Goal: Navigation & Orientation: Find specific page/section

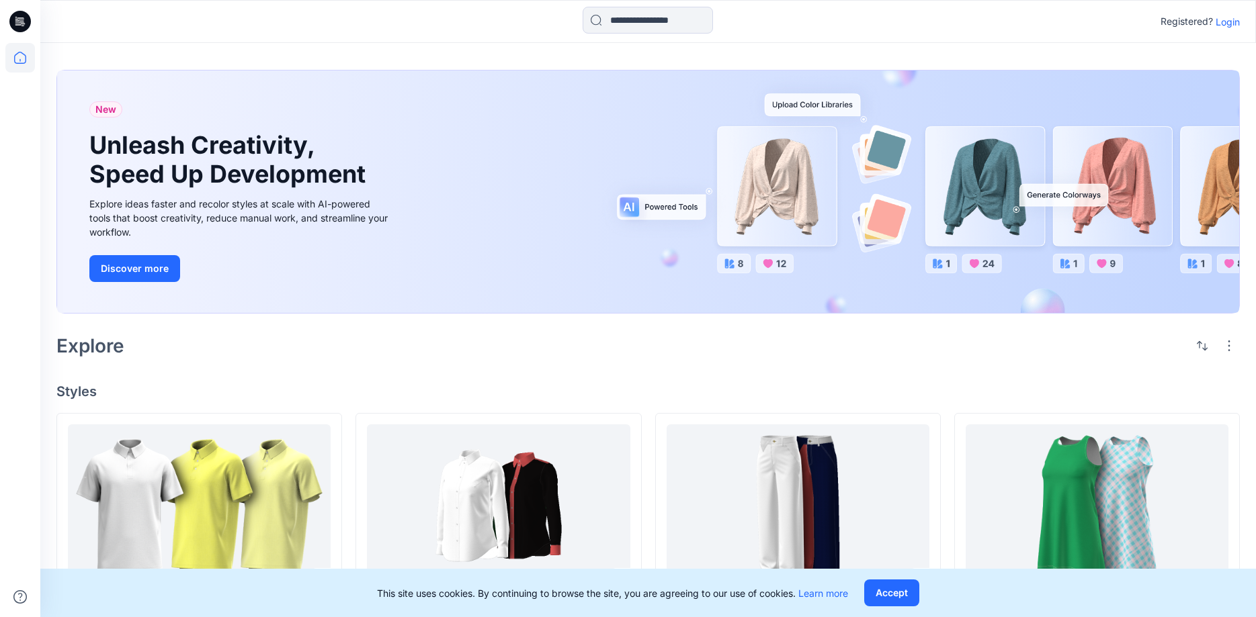
click at [1228, 26] on p "Login" at bounding box center [1227, 22] width 24 height 14
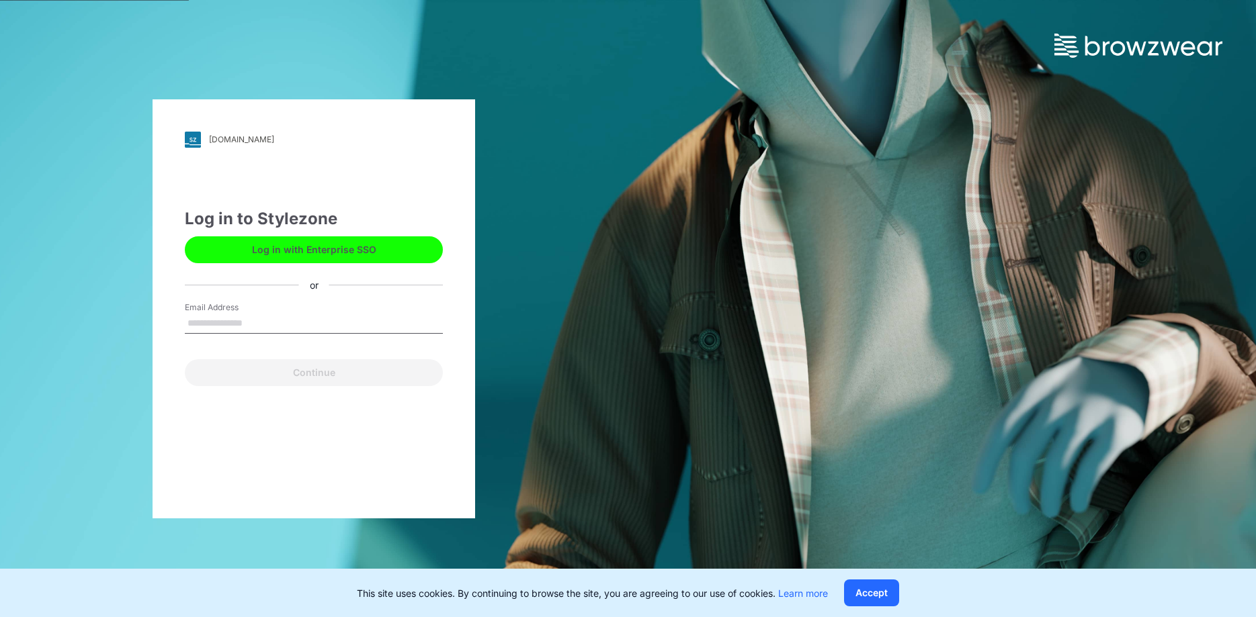
click at [227, 315] on input "Email Address" at bounding box center [314, 324] width 258 height 20
type input "**********"
click at [325, 378] on button "Continue" at bounding box center [314, 372] width 258 height 27
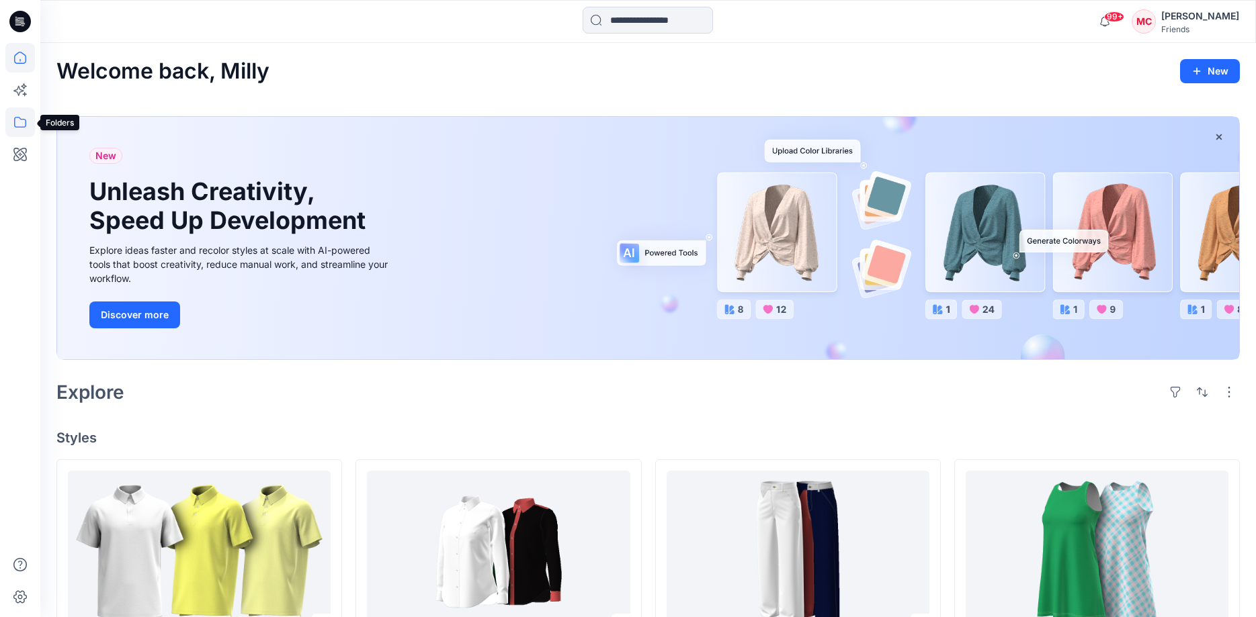
click at [19, 121] on icon at bounding box center [20, 122] width 30 height 30
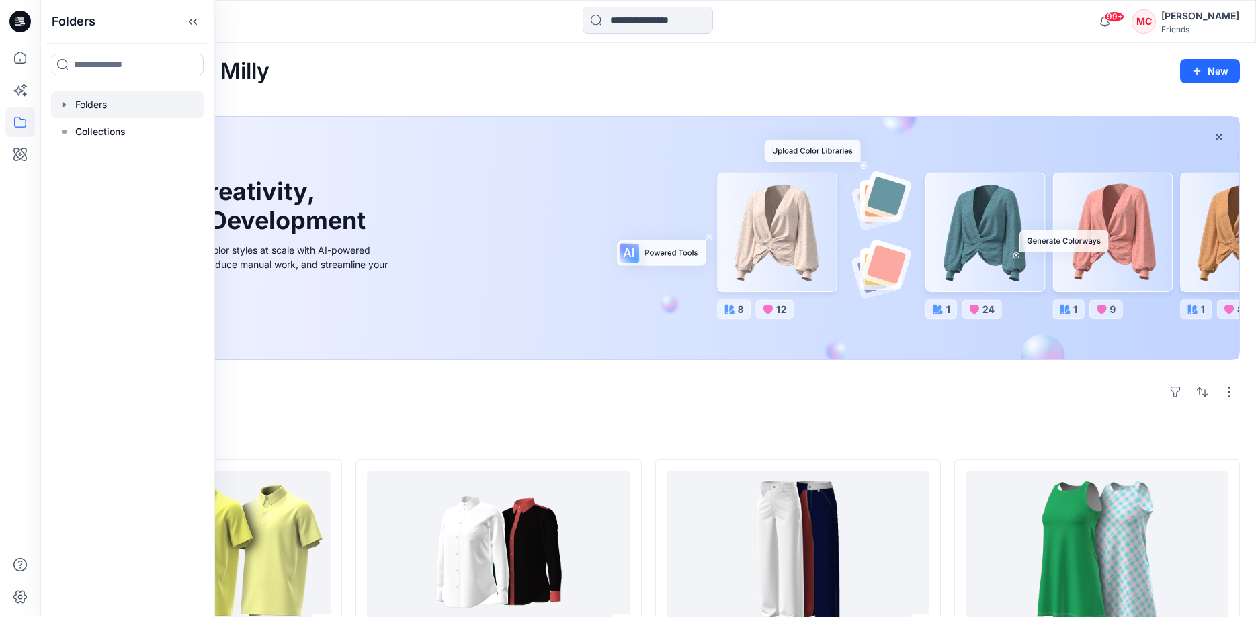
click at [79, 107] on div at bounding box center [127, 104] width 153 height 27
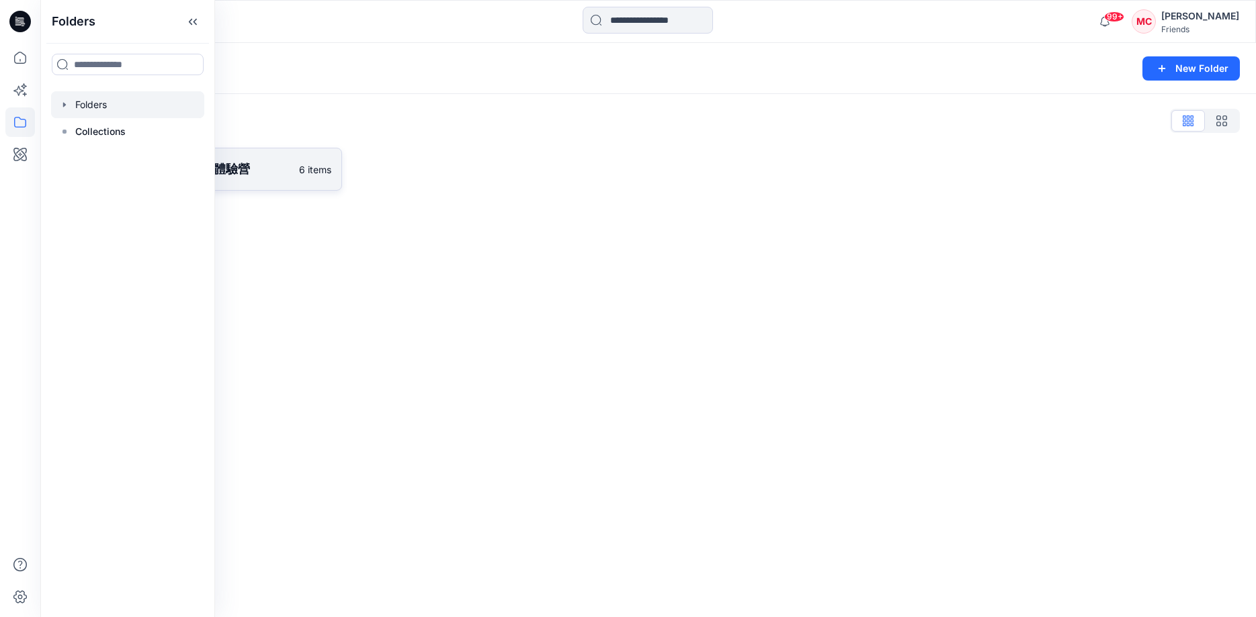
click at [232, 175] on p "TTRI- 2025 VStitcher 體驗營" at bounding box center [188, 169] width 205 height 19
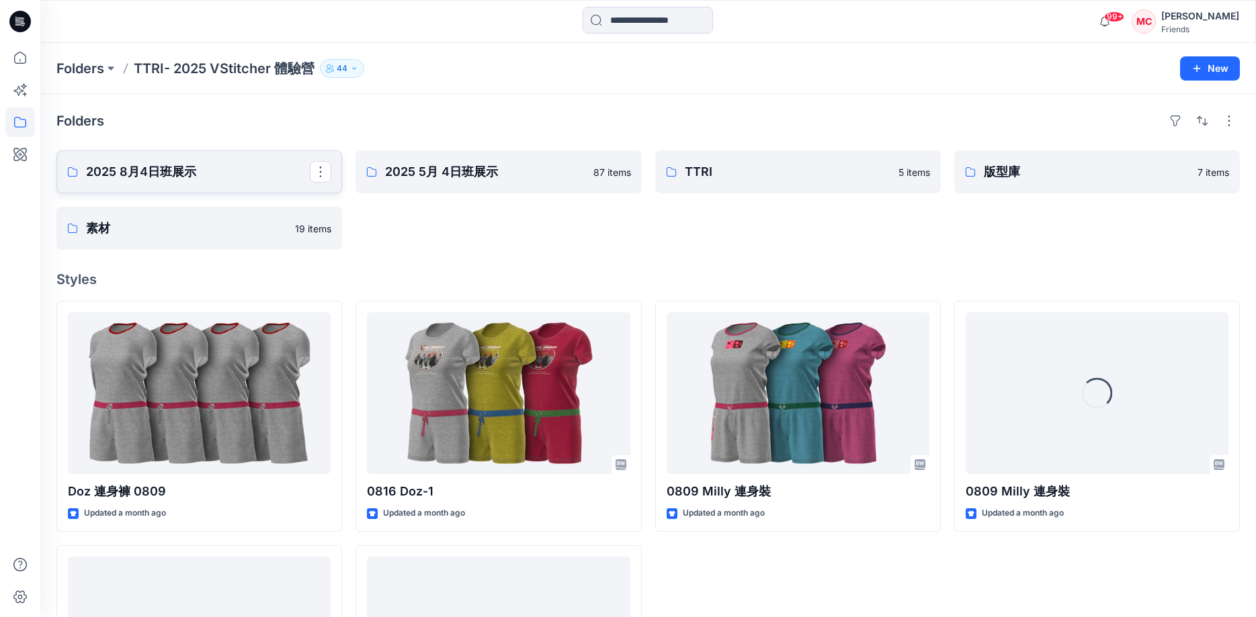
click at [161, 167] on p "2025 8月4日班展示" at bounding box center [198, 172] width 224 height 19
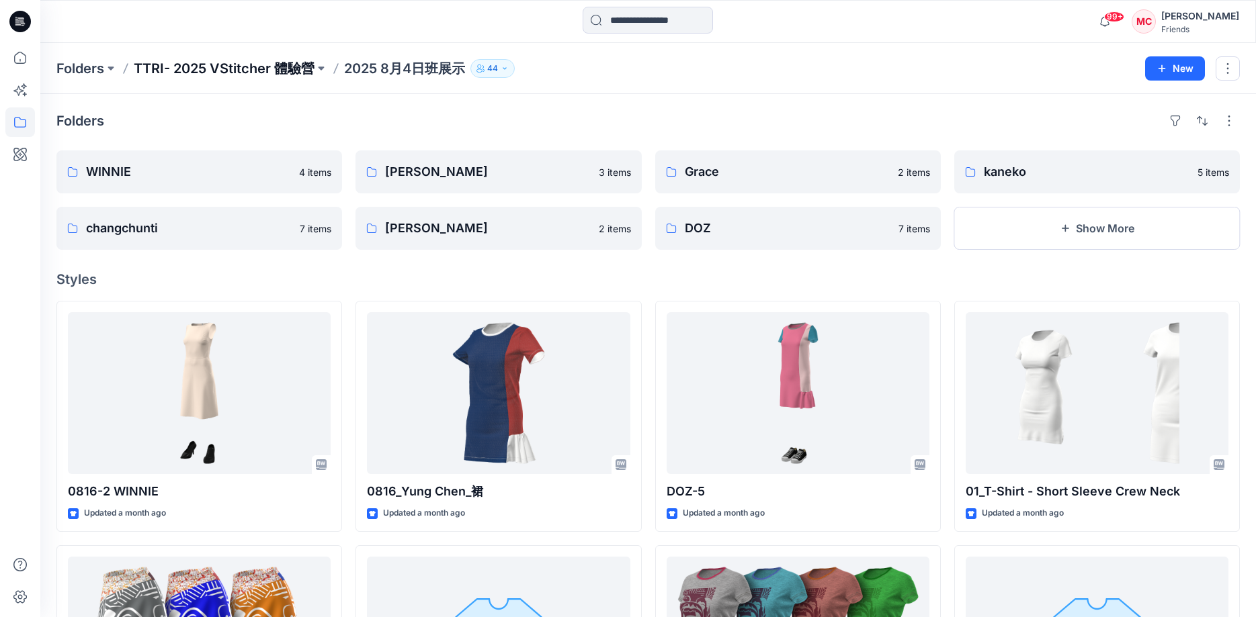
click at [239, 67] on p "TTRI- 2025 VStitcher 體驗營" at bounding box center [224, 68] width 181 height 19
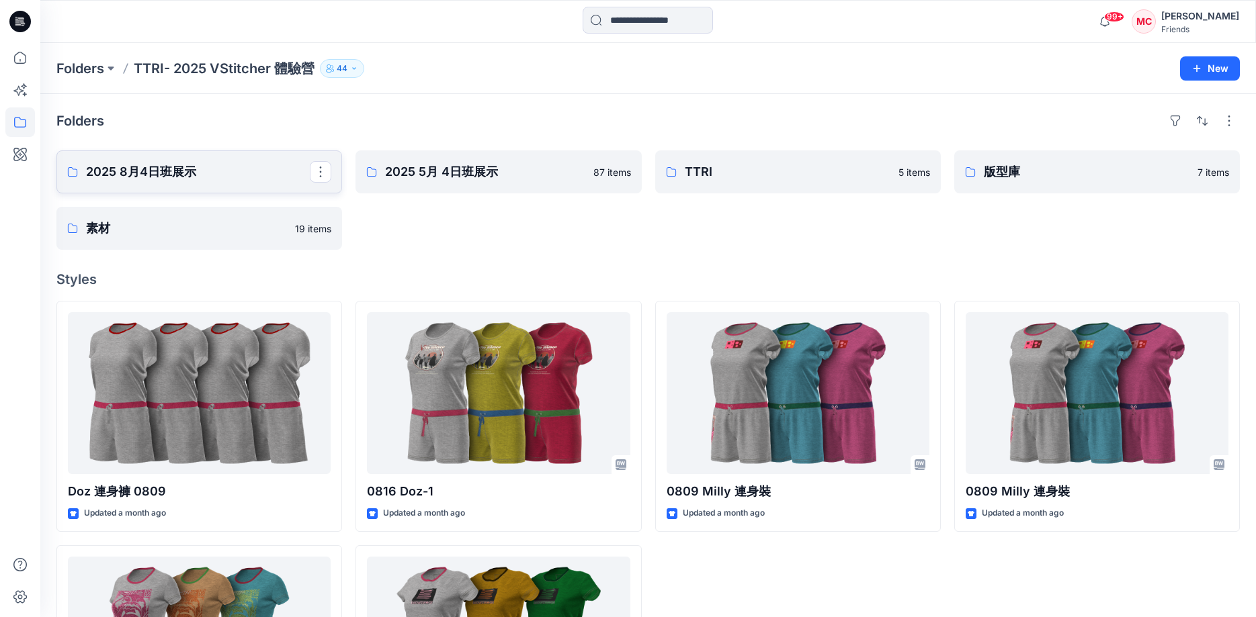
click at [120, 166] on p "2025 8月4日班展示" at bounding box center [198, 172] width 224 height 19
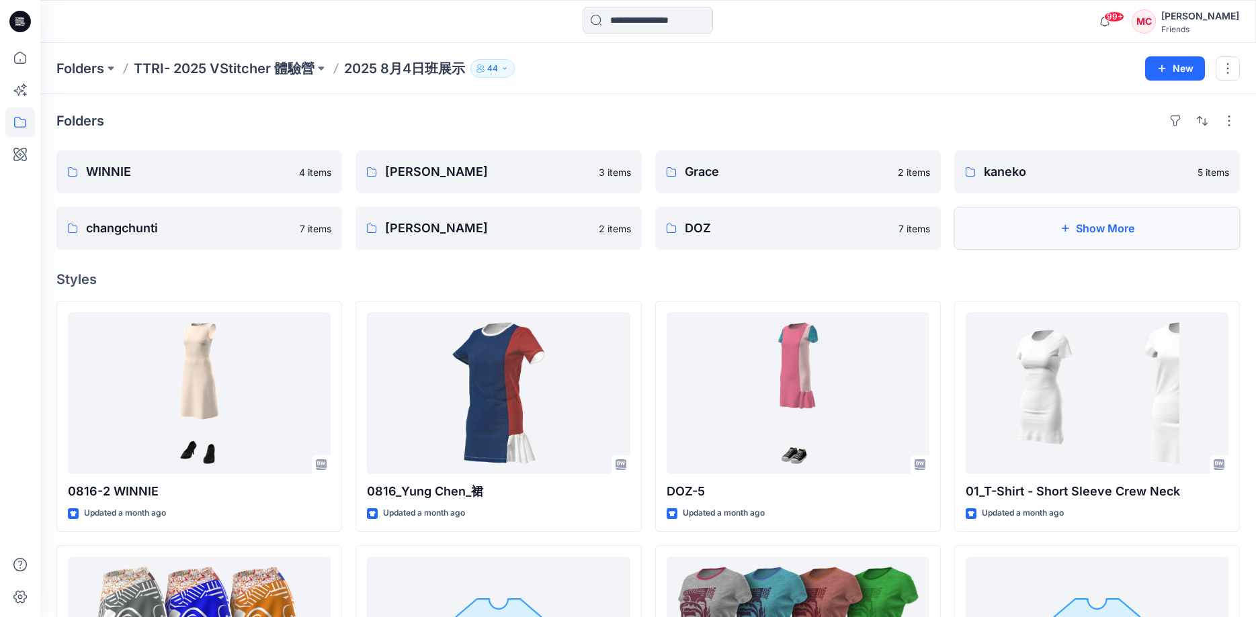
click at [1137, 234] on button "Show More" at bounding box center [1097, 228] width 286 height 43
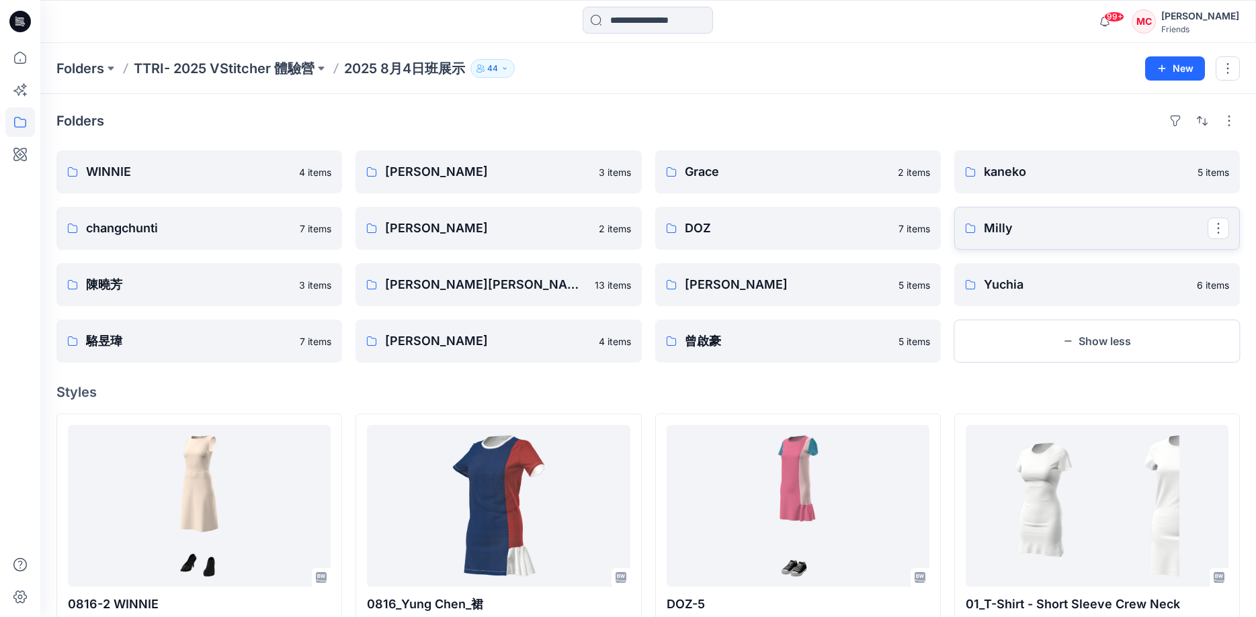
click at [1014, 234] on p "Milly" at bounding box center [1096, 228] width 224 height 19
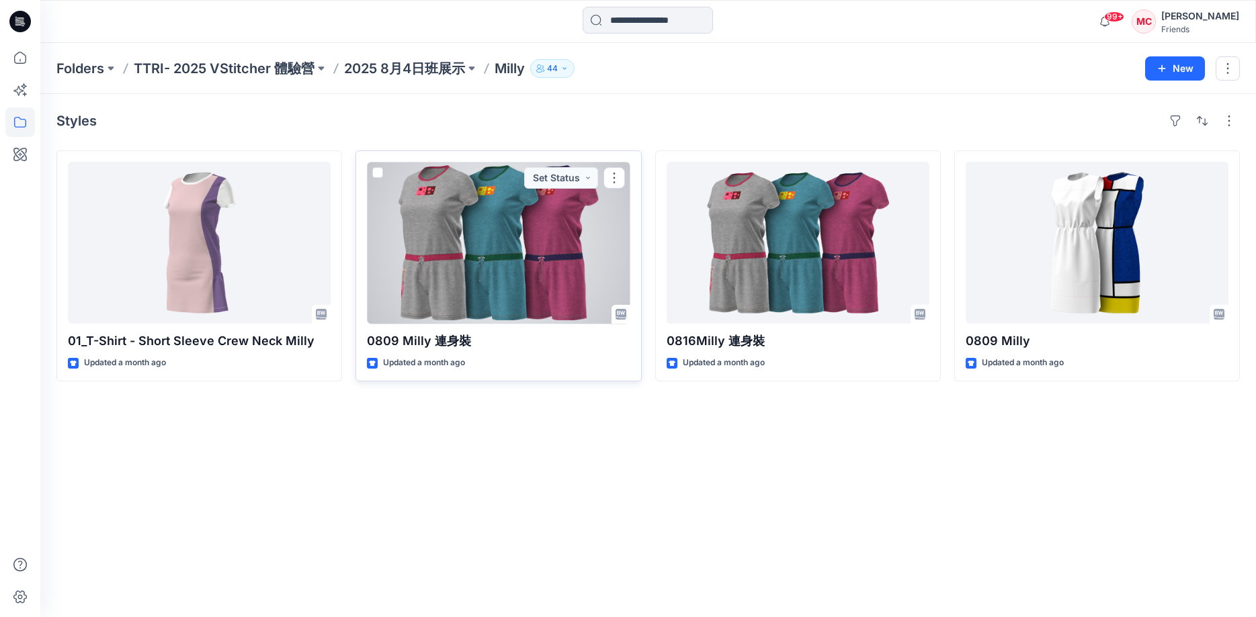
click at [492, 277] on div at bounding box center [498, 243] width 263 height 162
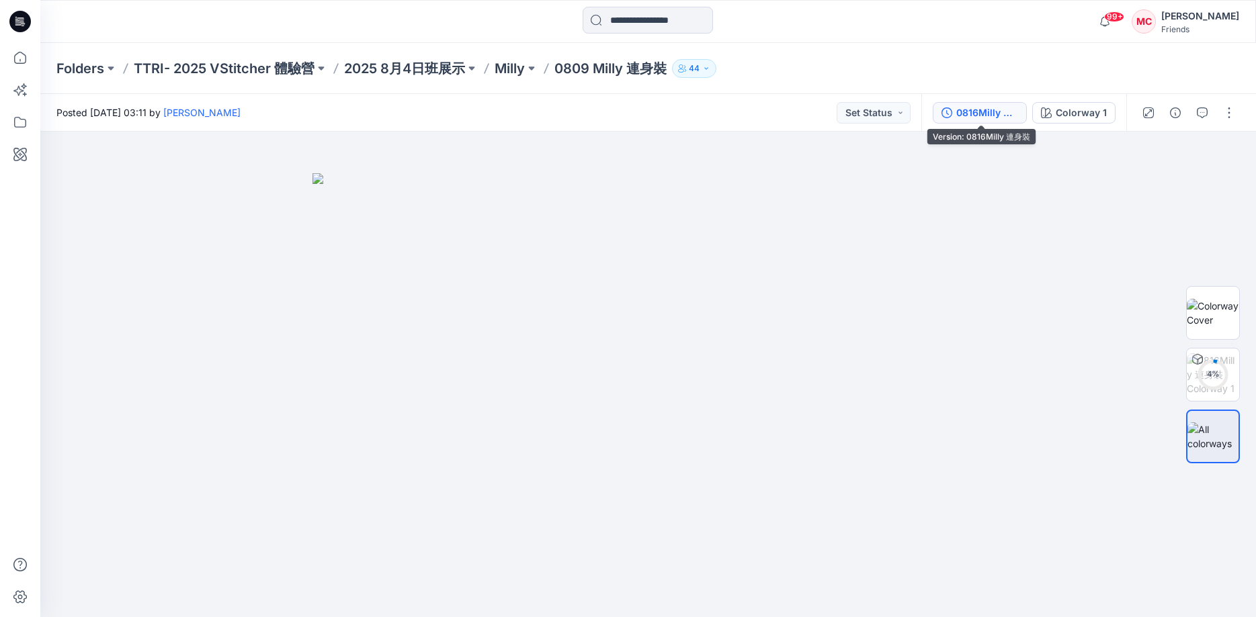
click at [971, 110] on div "0816Milly 連身裝" at bounding box center [987, 112] width 62 height 15
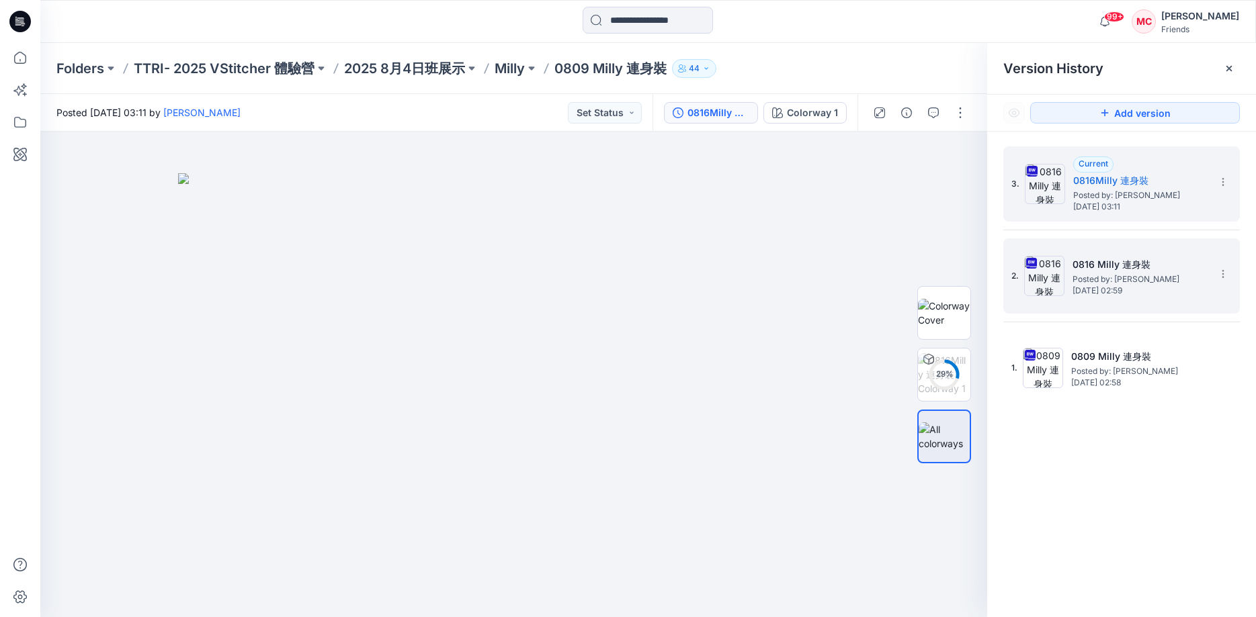
click at [1125, 284] on span "Posted by: Milly Chiu" at bounding box center [1139, 279] width 134 height 13
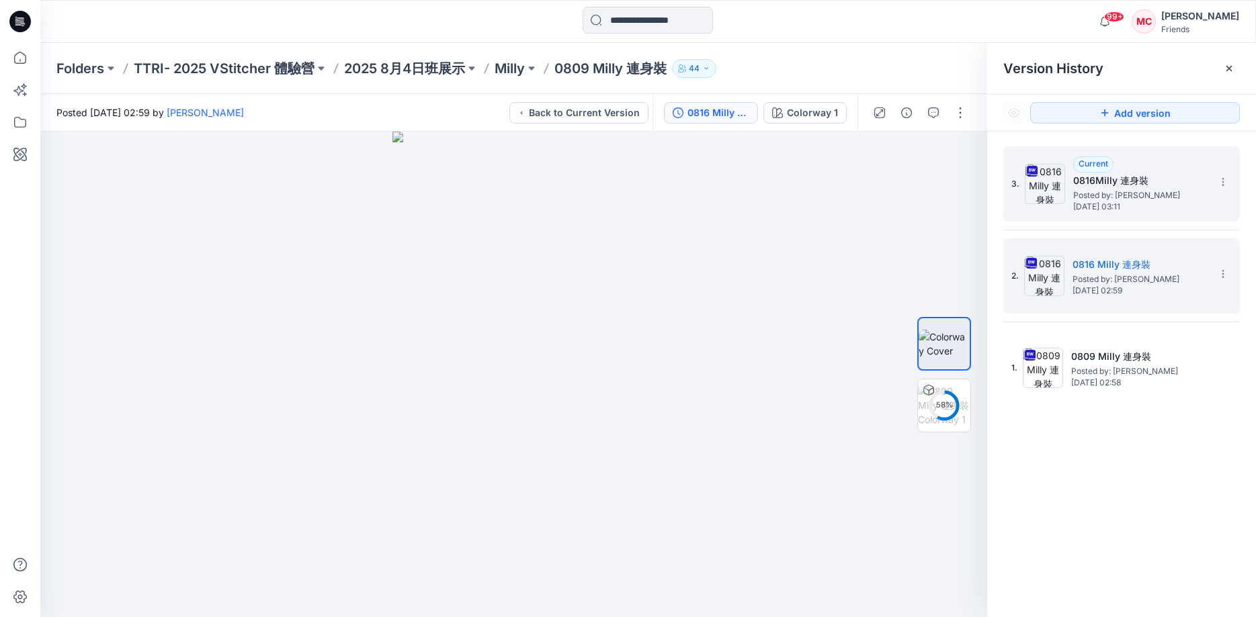
click at [1124, 191] on span "Posted by: Milly Chiu" at bounding box center [1140, 195] width 134 height 13
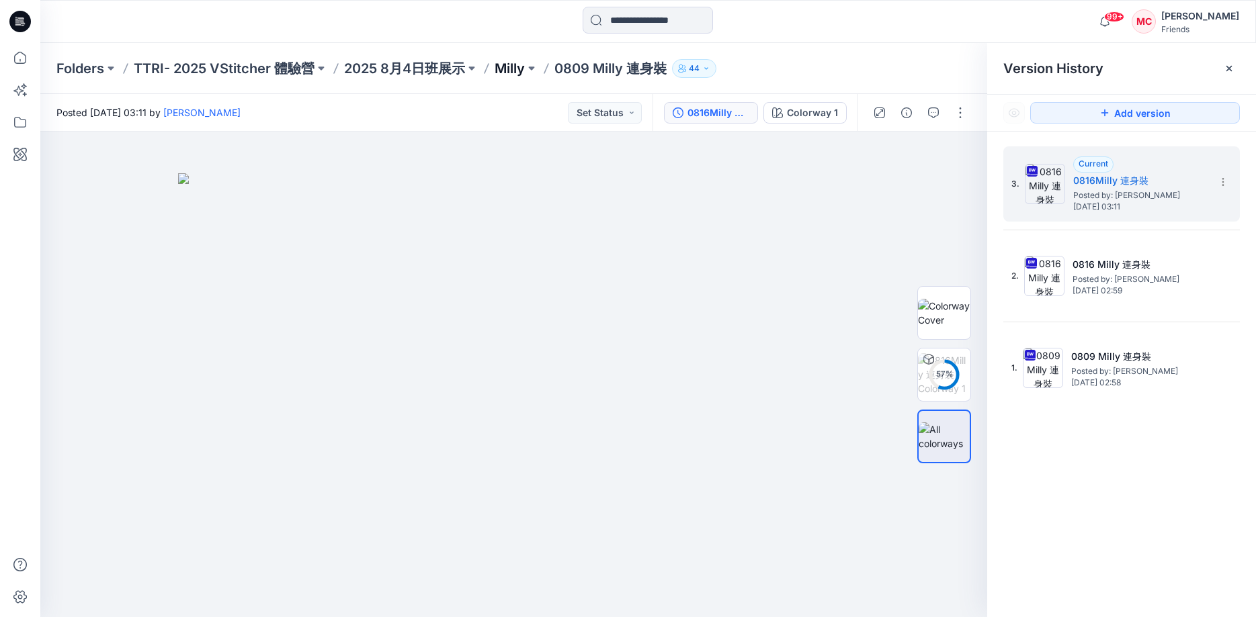
click at [519, 73] on p "Milly" at bounding box center [509, 68] width 30 height 19
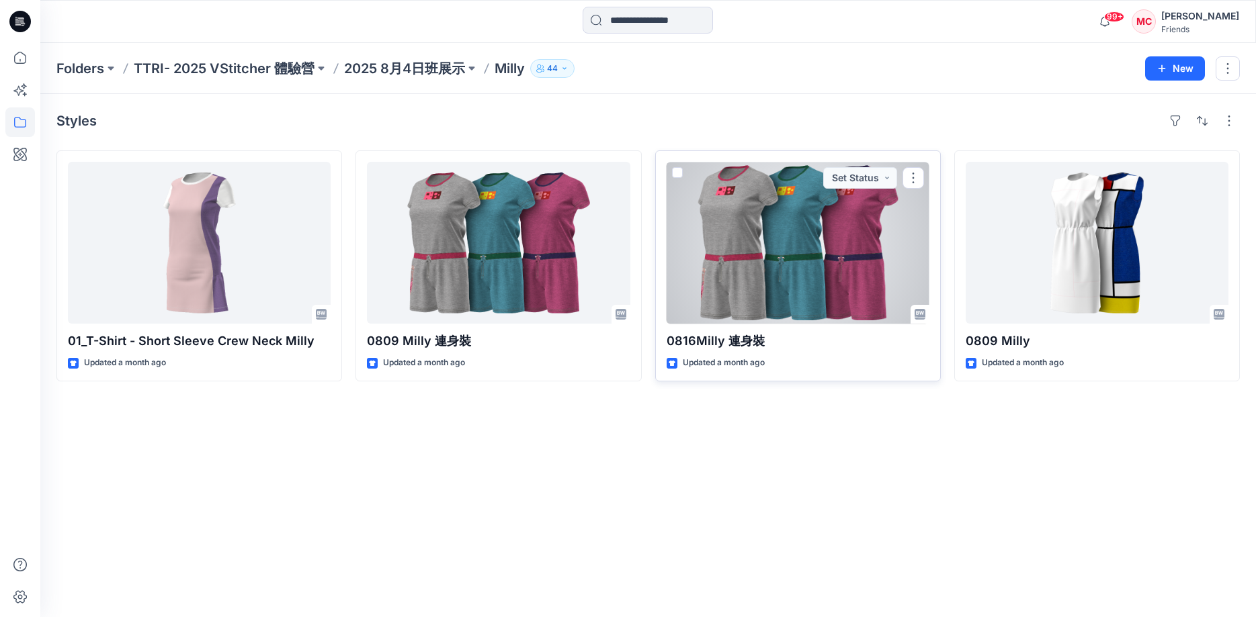
click at [820, 279] on div at bounding box center [797, 243] width 263 height 162
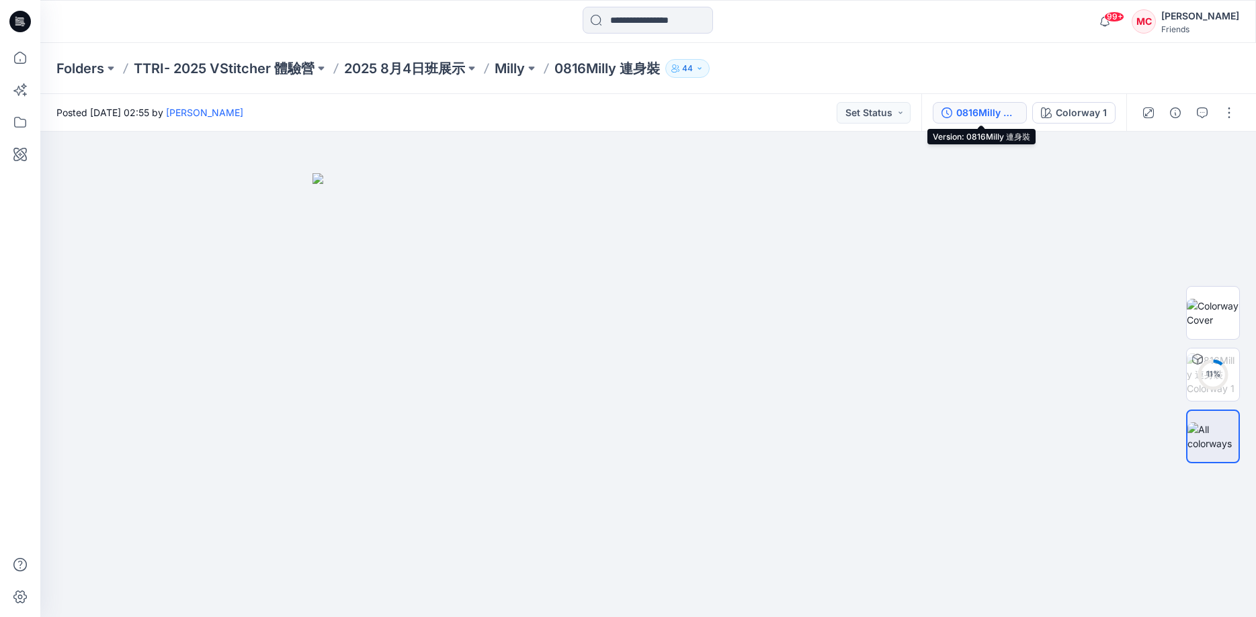
click at [965, 107] on div "0816Milly 連身裝" at bounding box center [987, 112] width 62 height 15
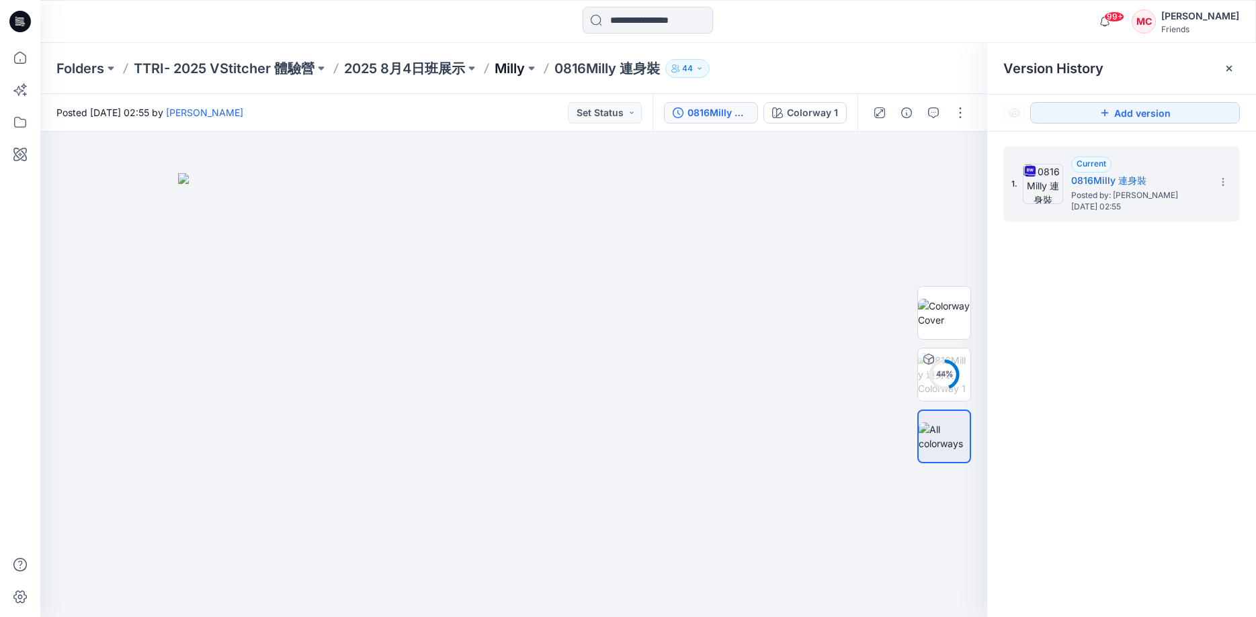
click at [510, 71] on p "Milly" at bounding box center [509, 68] width 30 height 19
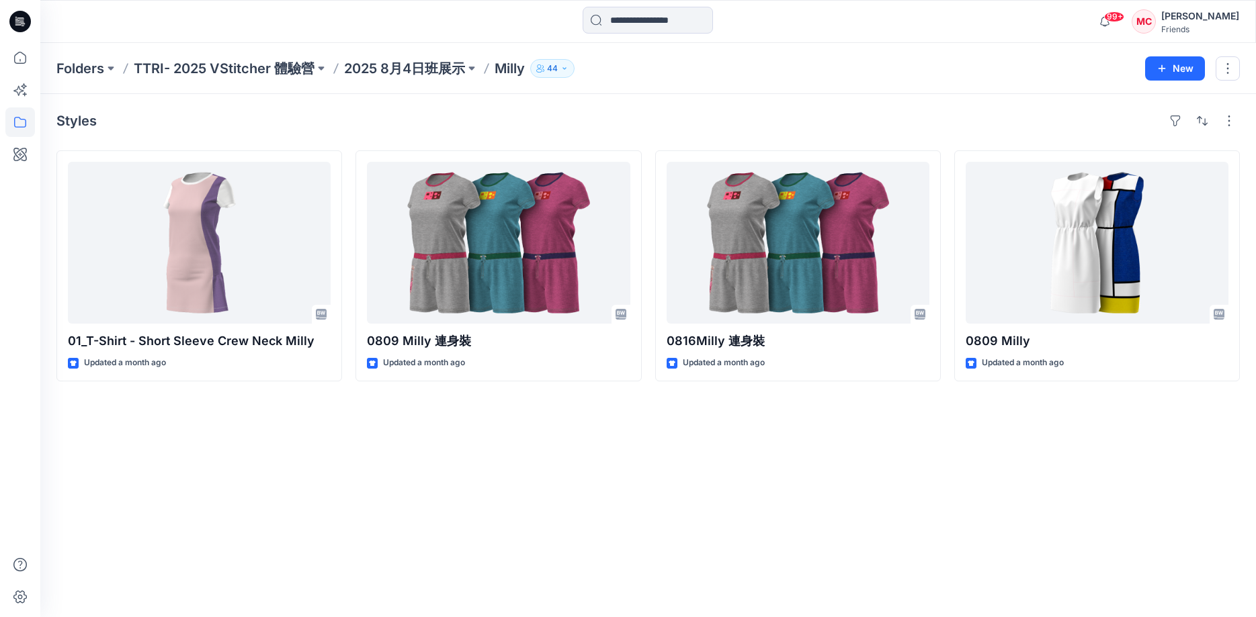
click at [500, 69] on p "Milly" at bounding box center [509, 68] width 30 height 19
click at [406, 70] on p "2025 8月4日班展示" at bounding box center [404, 68] width 121 height 19
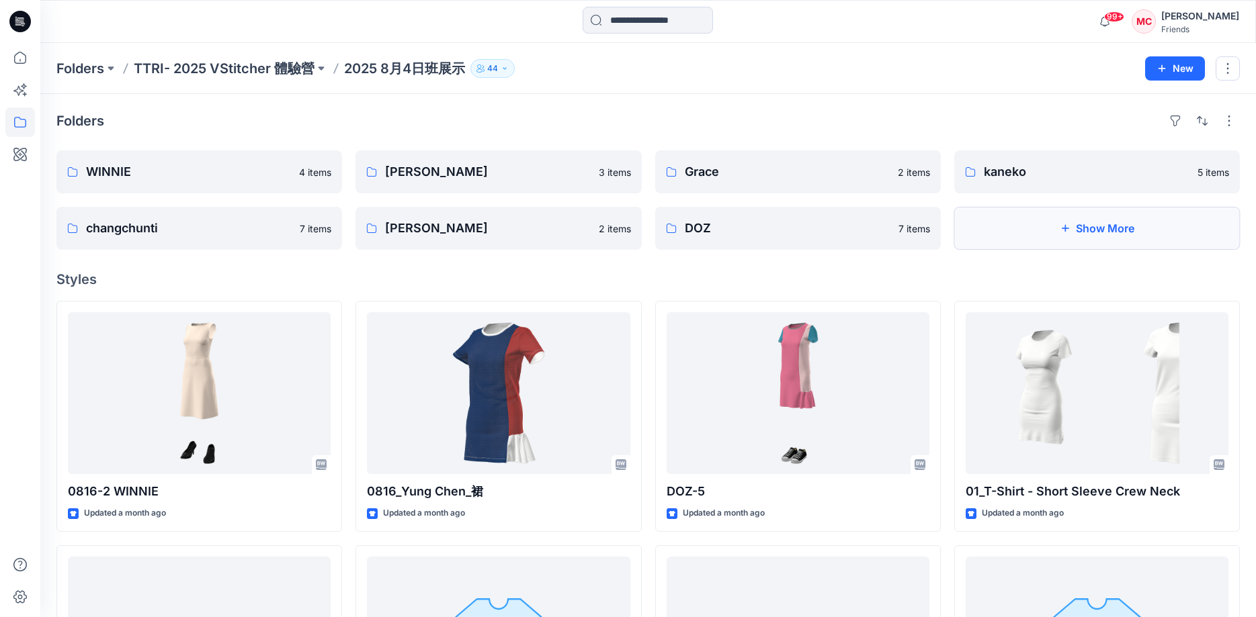
click at [1090, 232] on button "Show More" at bounding box center [1097, 228] width 286 height 43
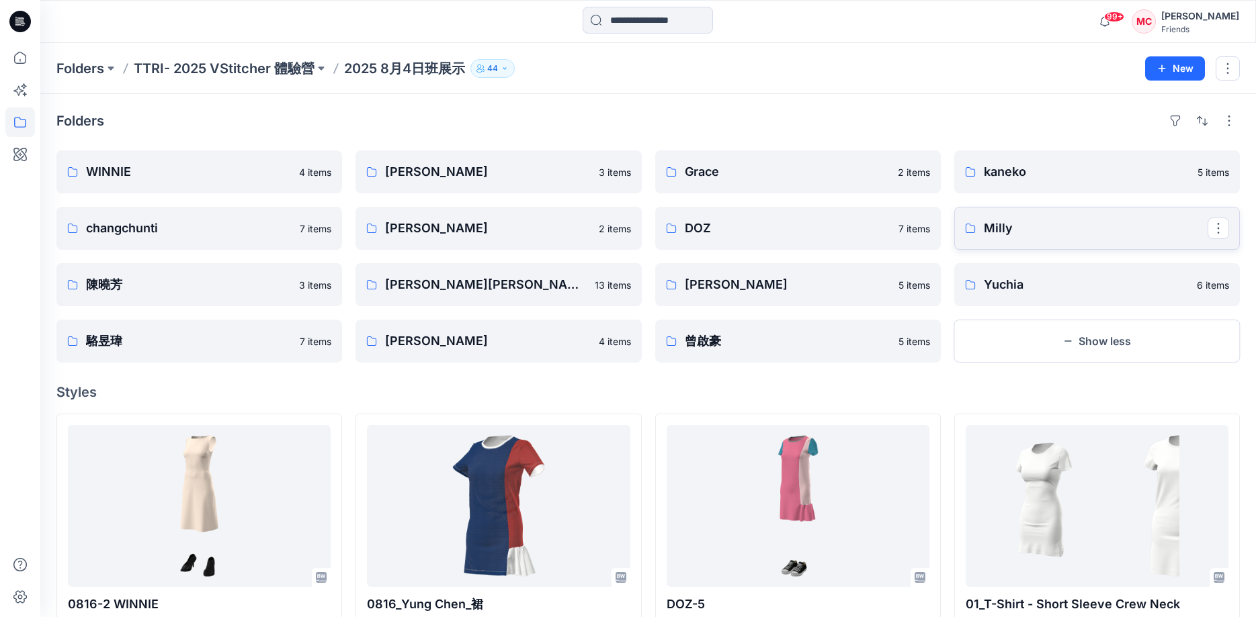
click at [992, 234] on p "Milly" at bounding box center [1096, 228] width 224 height 19
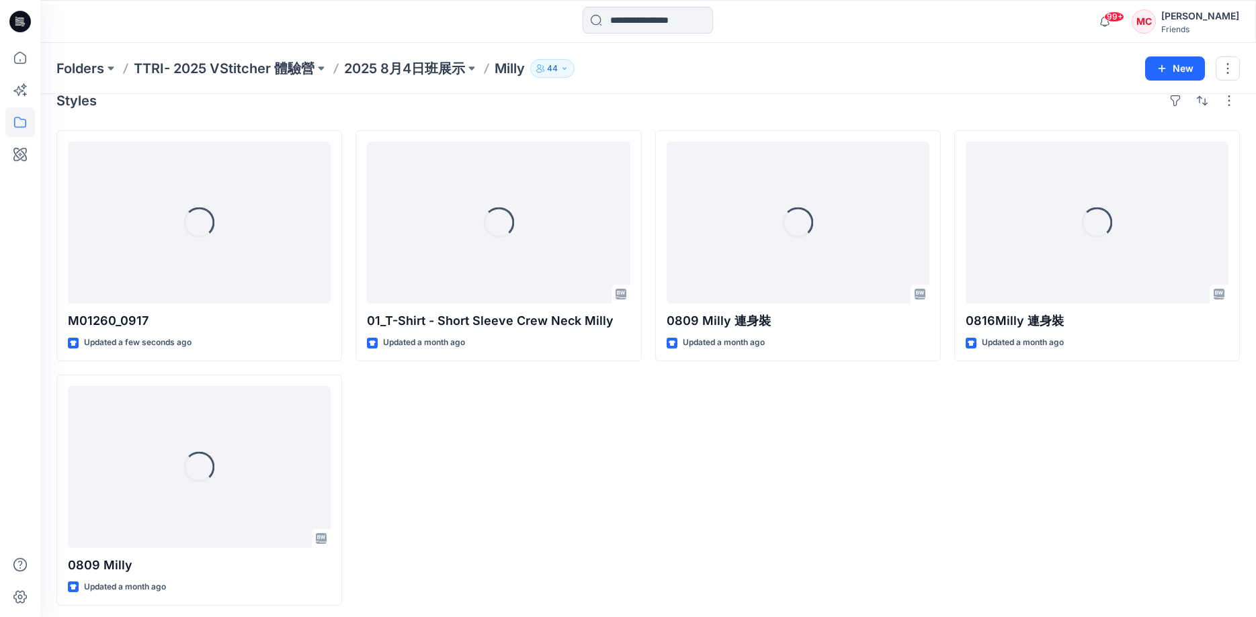
scroll to position [25, 0]
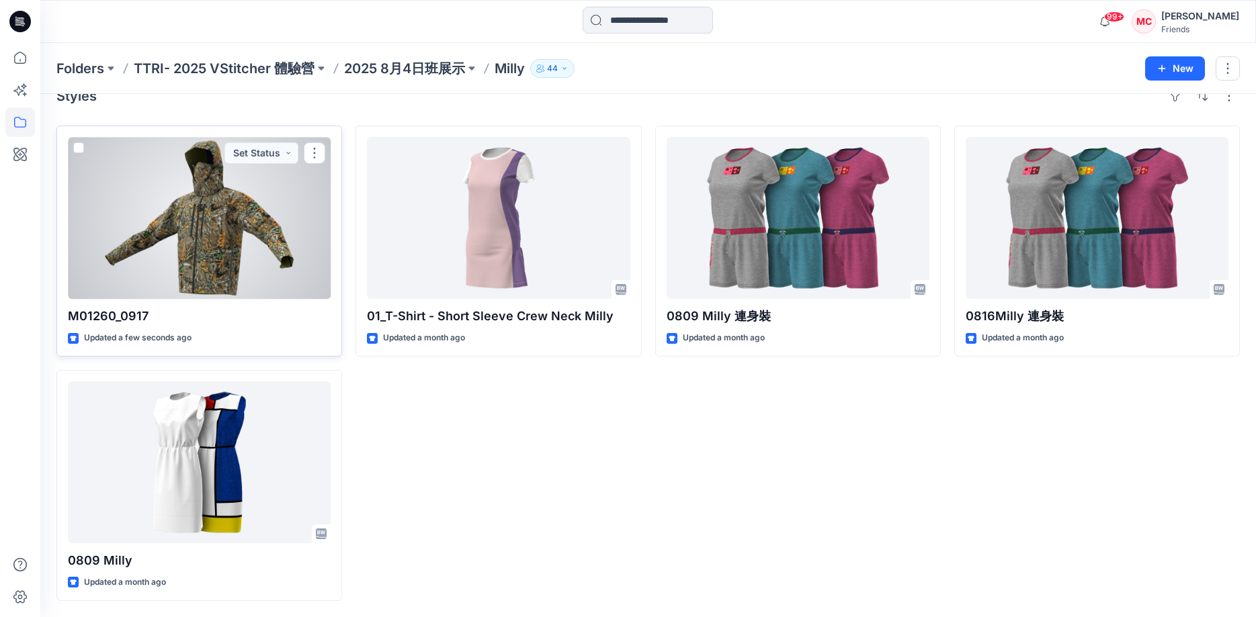
click at [212, 217] on div at bounding box center [199, 218] width 263 height 162
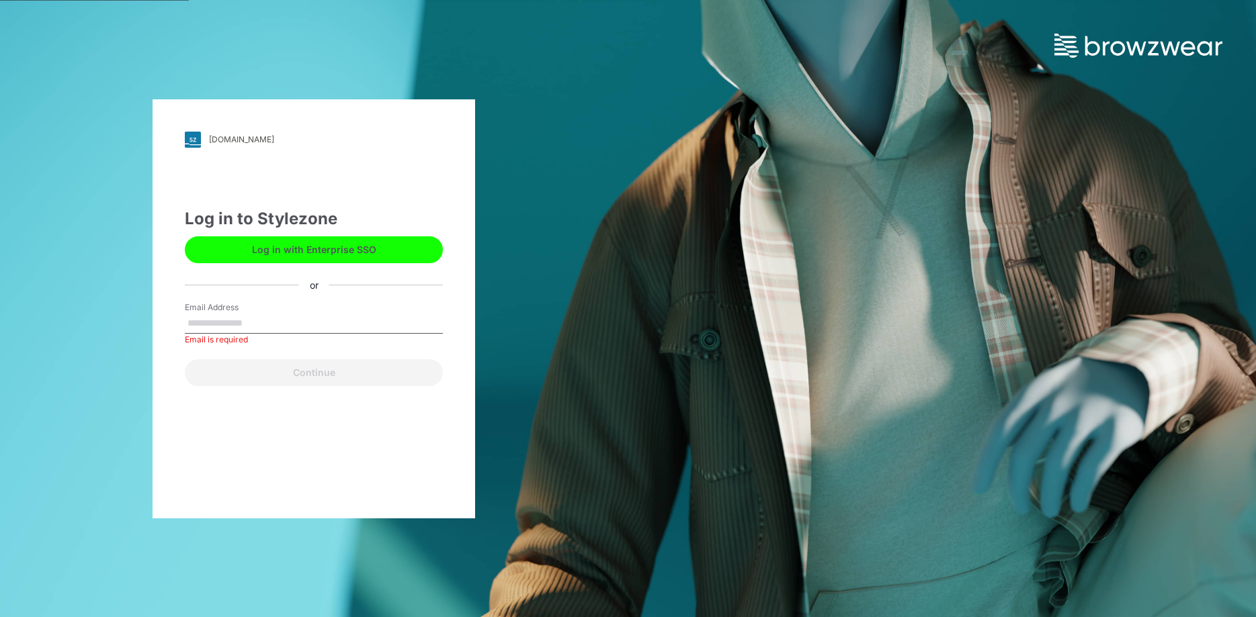
click at [249, 322] on input "Email Address" at bounding box center [314, 324] width 258 height 20
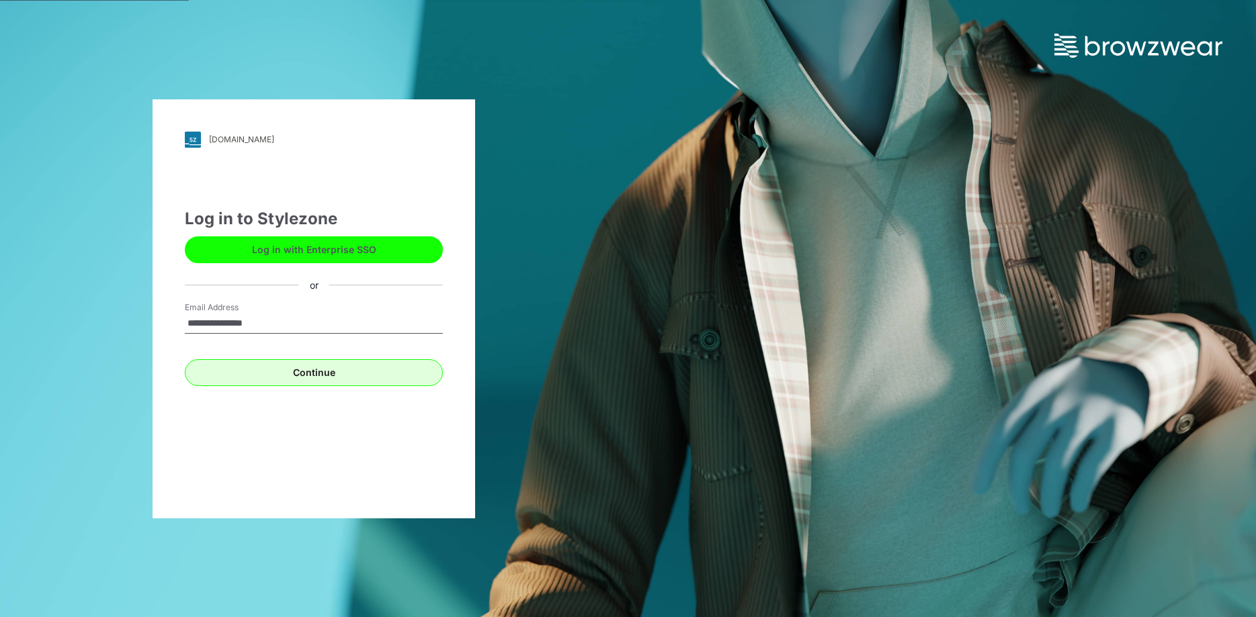
type input "**********"
click at [308, 375] on button "Continue" at bounding box center [314, 372] width 258 height 27
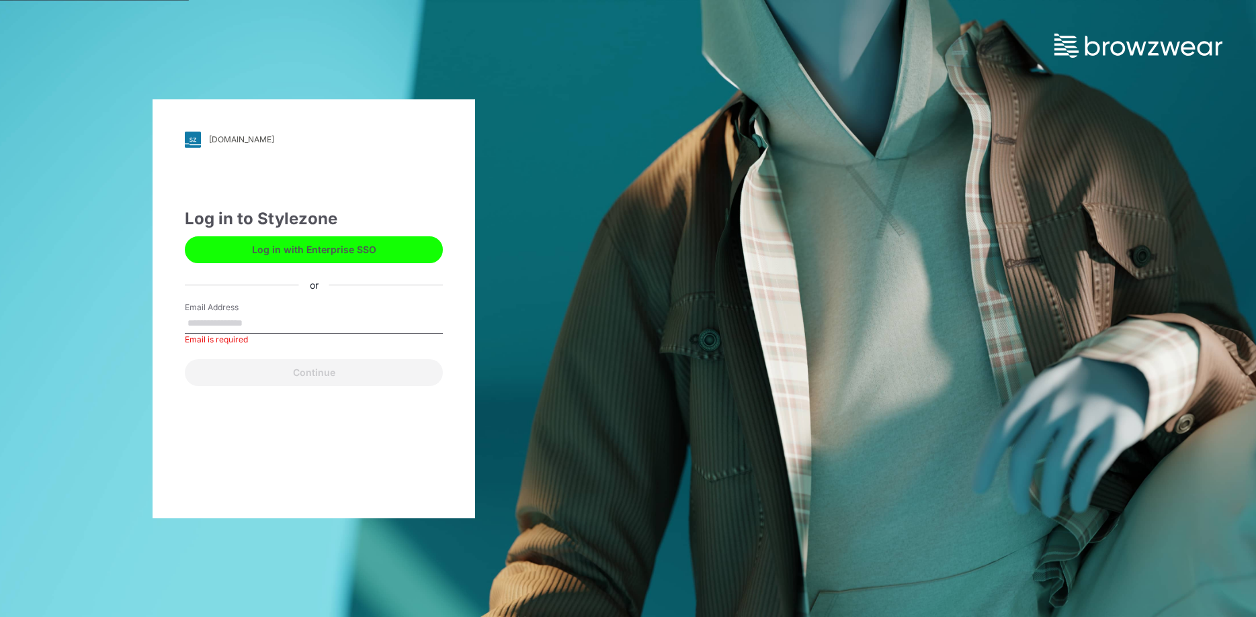
click at [245, 316] on input "Email Address" at bounding box center [314, 324] width 258 height 20
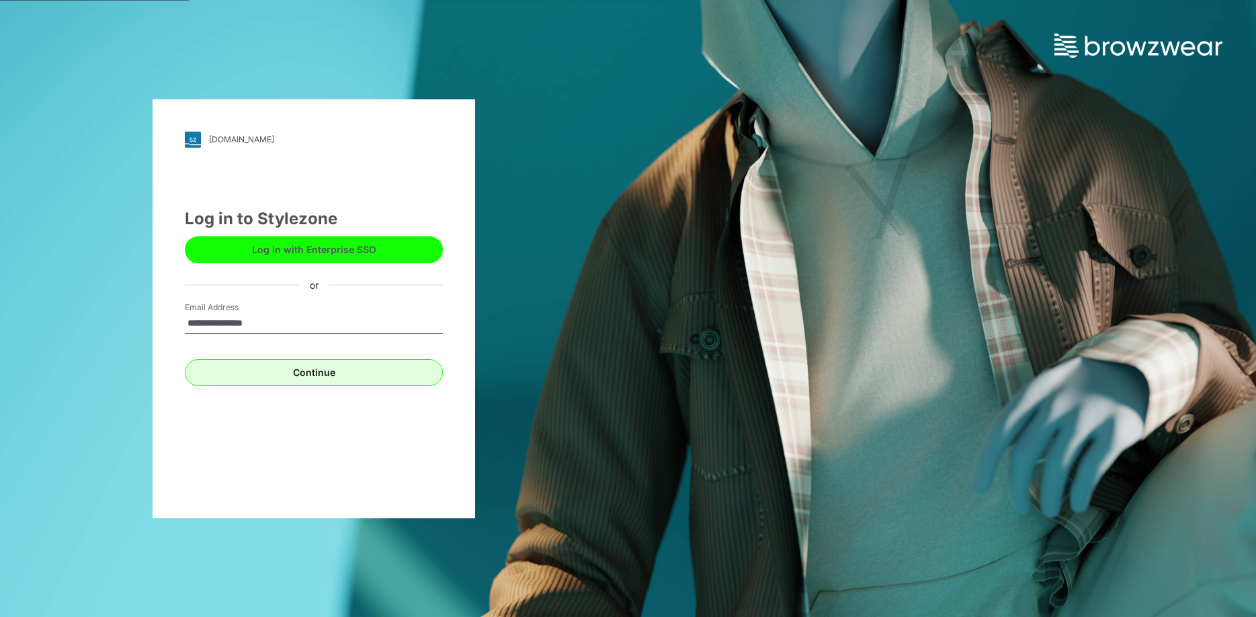
type input "**********"
click at [314, 377] on button "Continue" at bounding box center [314, 372] width 258 height 27
click at [320, 373] on button "Continue" at bounding box center [314, 372] width 258 height 27
